Goal: Task Accomplishment & Management: Use online tool/utility

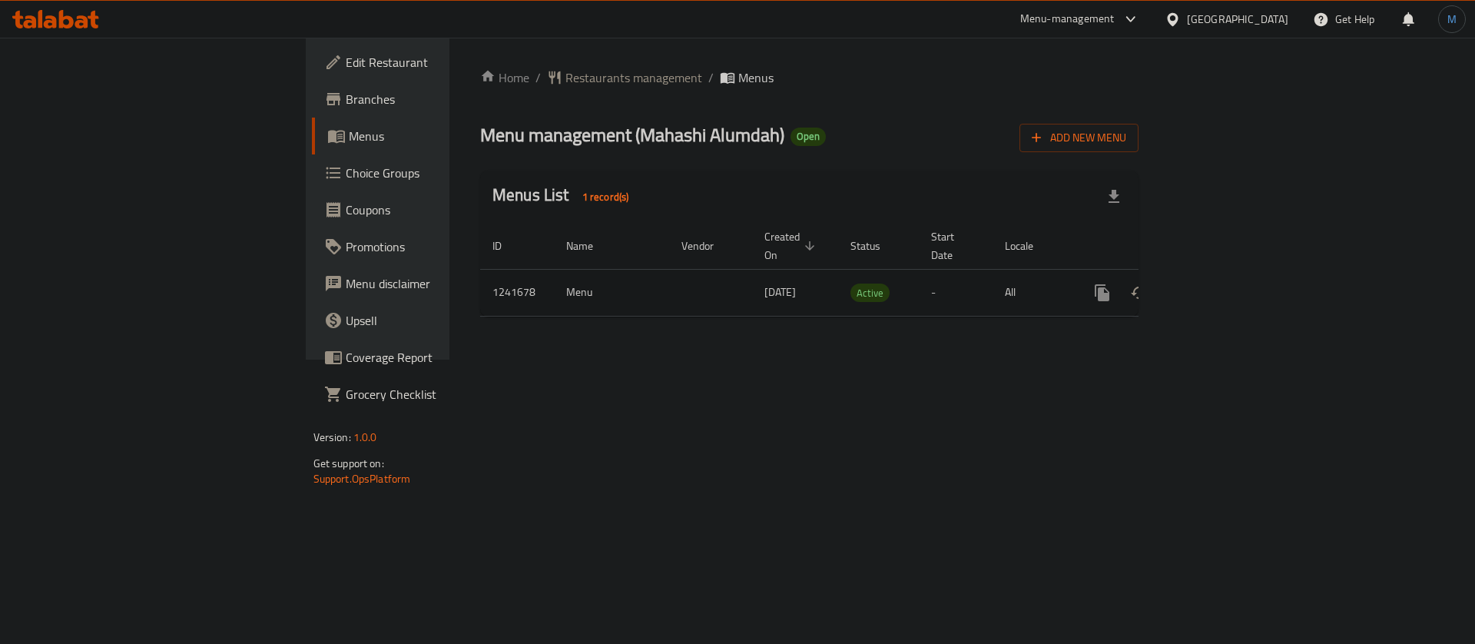
click at [1231, 274] on div "enhanced table" at bounding box center [1157, 292] width 147 height 37
click at [1231, 274] on link "enhanced table" at bounding box center [1212, 292] width 37 height 37
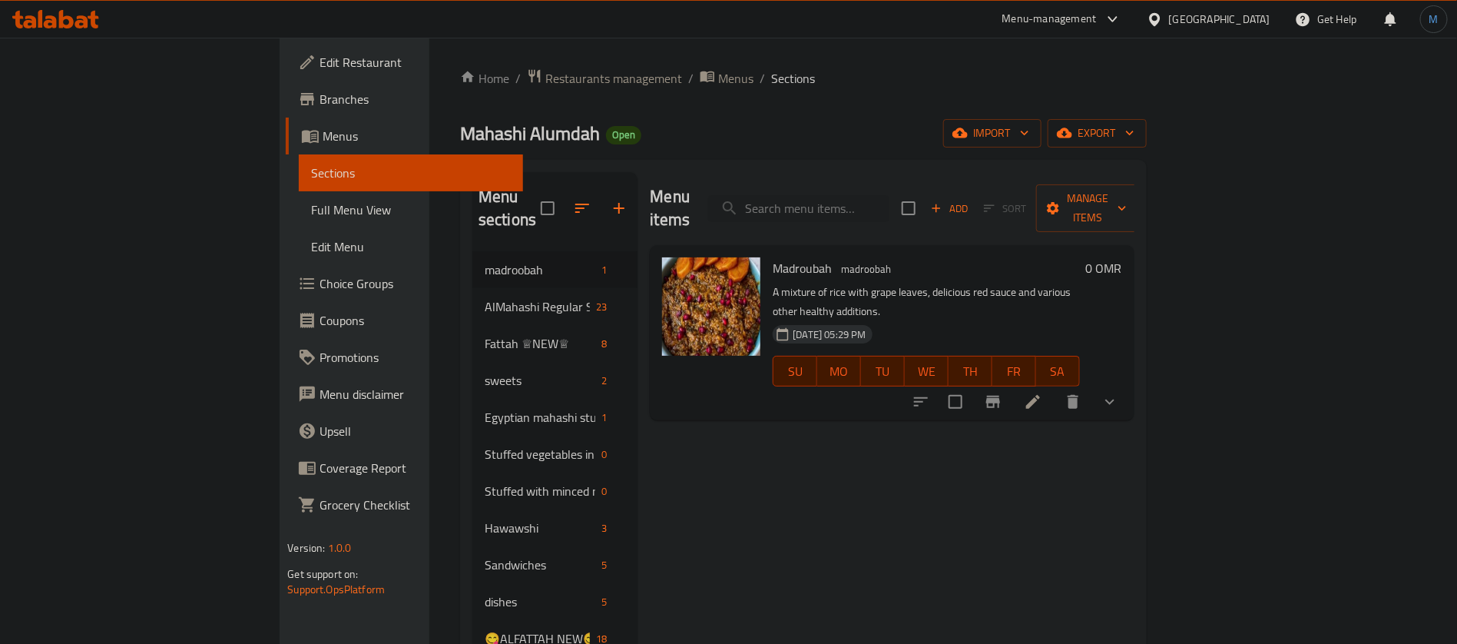
click at [1139, 184] on div "Add Sort Manage items" at bounding box center [1020, 208] width 237 height 48
click at [1139, 207] on button "Manage items" at bounding box center [1087, 208] width 103 height 48
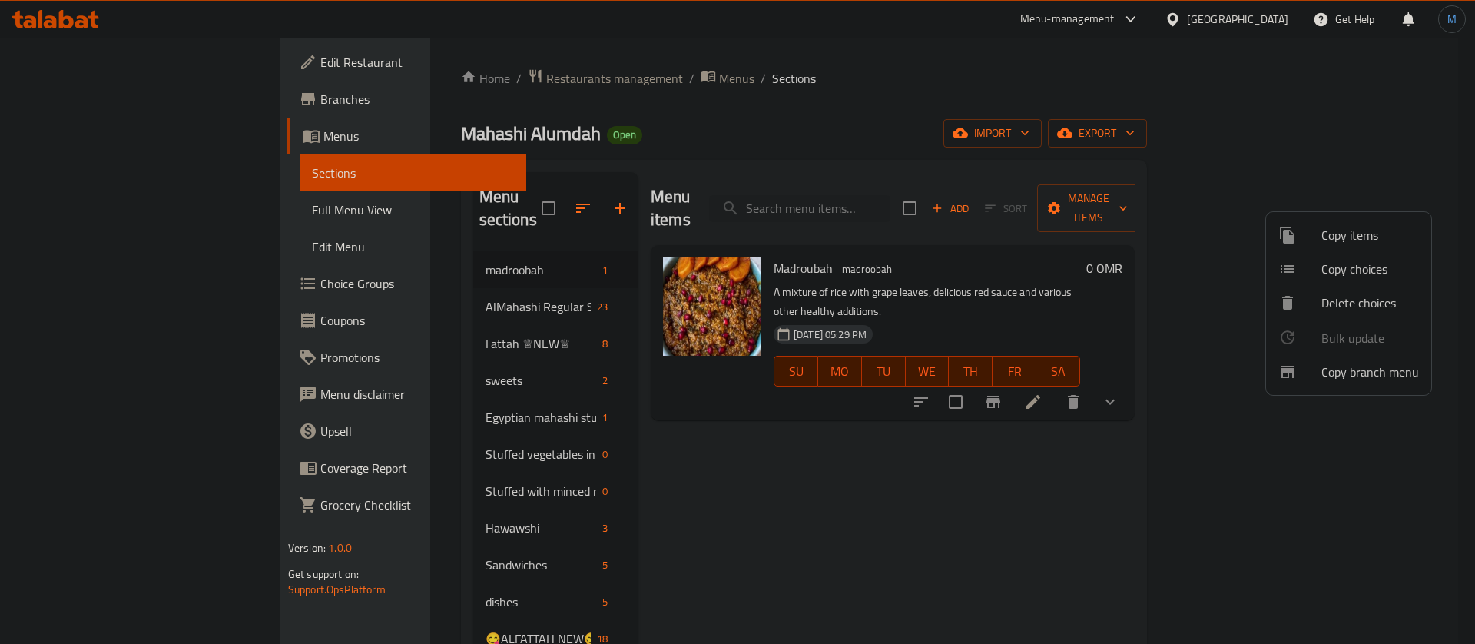
click at [1307, 369] on div at bounding box center [1299, 372] width 43 height 18
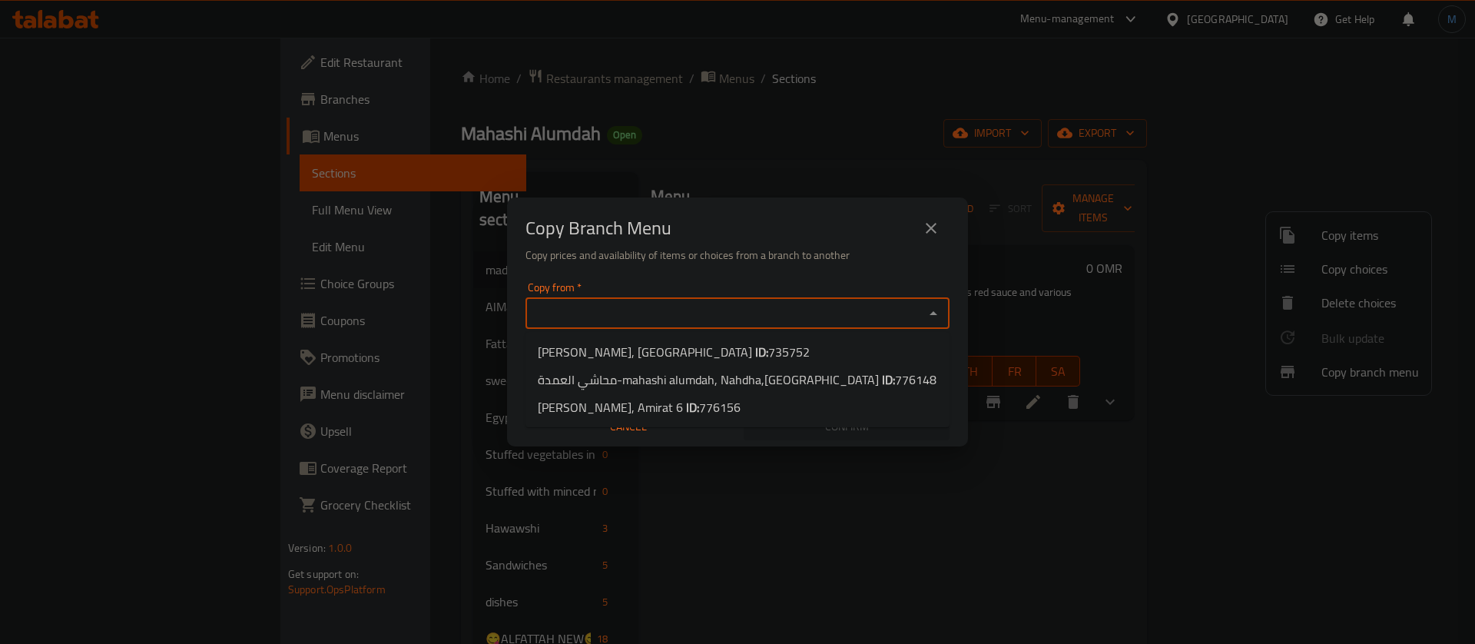
click at [813, 321] on input "Copy from   *" at bounding box center [724, 314] width 389 height 22
click at [768, 359] on span "735752" at bounding box center [788, 351] width 41 height 23
type input "[PERSON_NAME], [GEOGRAPHIC_DATA]"
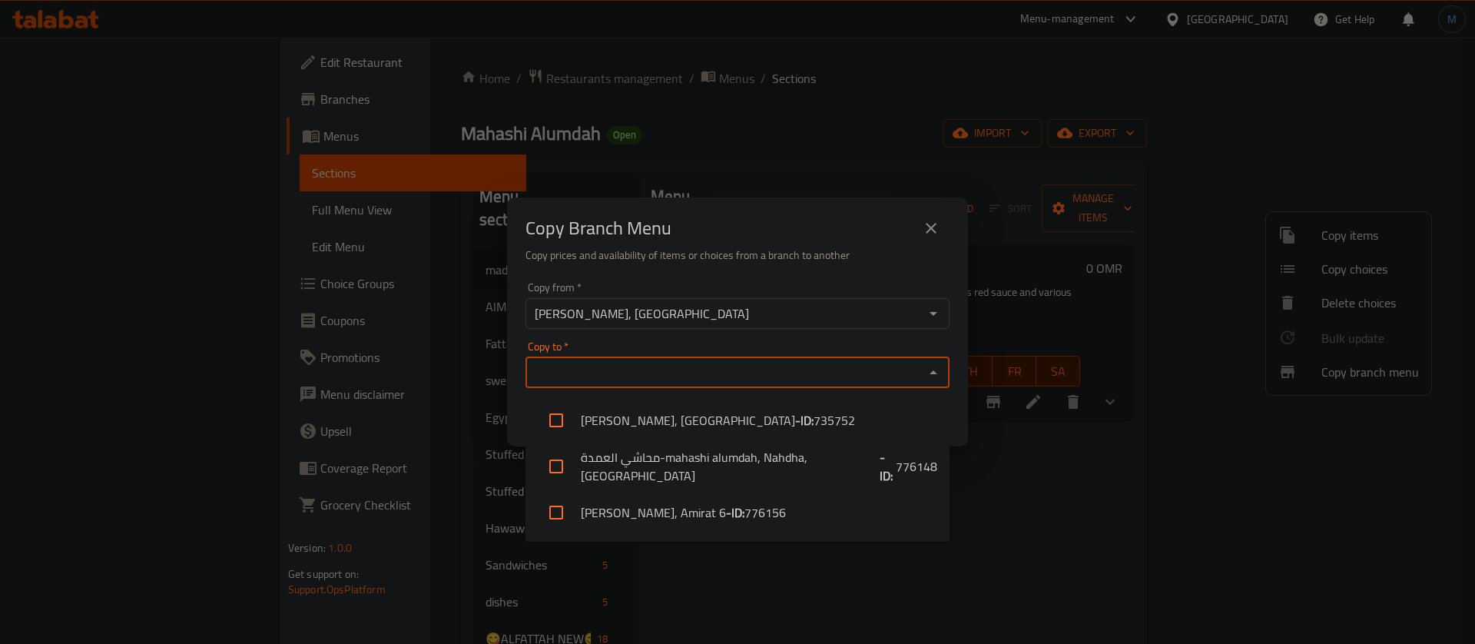
drag, startPoint x: 691, startPoint y: 363, endPoint x: 684, endPoint y: 371, distance: 10.9
click at [689, 364] on input "Copy to   *" at bounding box center [724, 373] width 389 height 22
click at [665, 510] on li "[PERSON_NAME], Amirat 6 - ID: 776156" at bounding box center [737, 512] width 424 height 46
checkbox input "true"
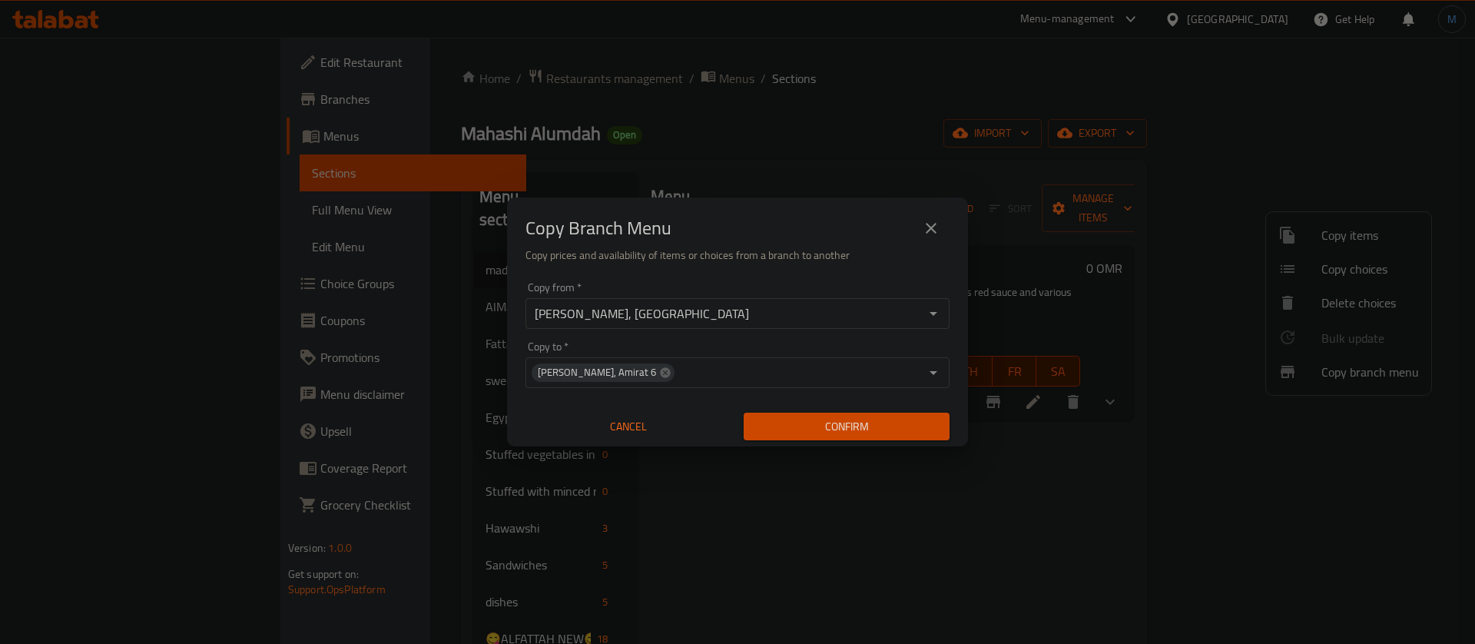
click at [707, 249] on h6 "Copy prices and availability of items or choices from a branch to another" at bounding box center [737, 255] width 424 height 17
click at [888, 431] on span "Confirm" at bounding box center [846, 426] width 181 height 19
